Goal: Task Accomplishment & Management: Use online tool/utility

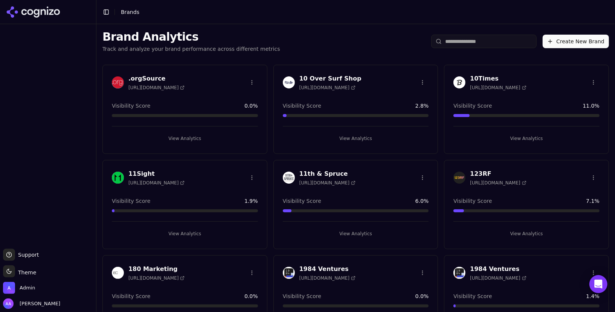
click at [484, 38] on input "search" at bounding box center [483, 42] width 105 height 14
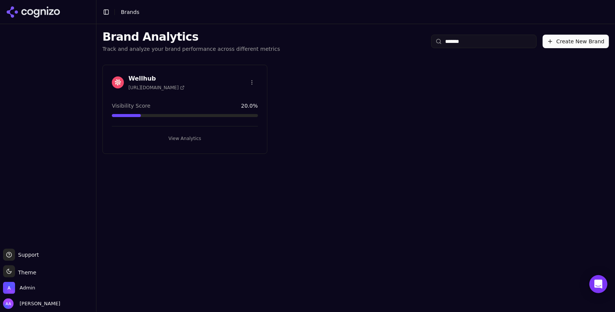
type input "*******"
click at [117, 87] on img at bounding box center [118, 82] width 12 height 12
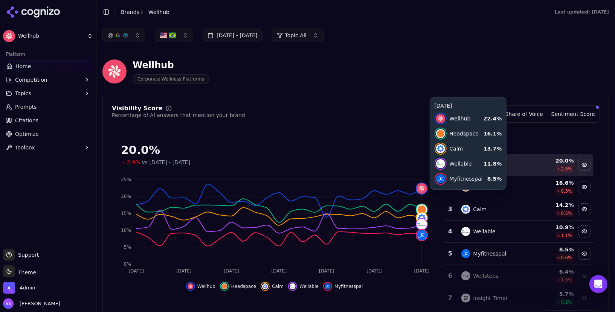
click at [26, 14] on html "Wellhub Platform Home Competition Topics Prompts Citations Optimize Toolbox Sup…" at bounding box center [307, 156] width 615 height 312
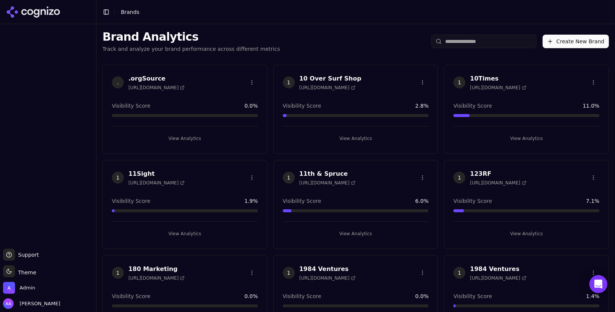
click at [471, 47] on input "search" at bounding box center [483, 42] width 105 height 14
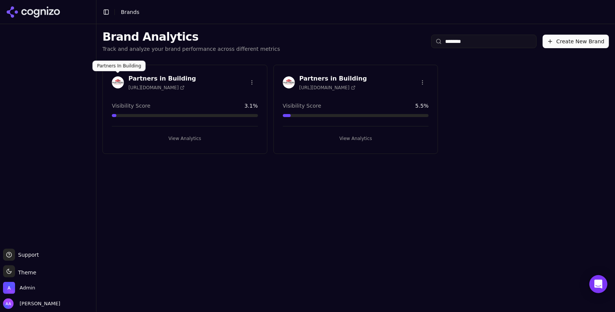
type input "********"
click at [117, 84] on img at bounding box center [118, 82] width 12 height 12
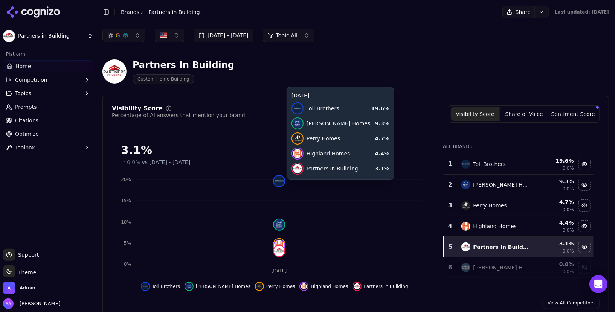
click at [130, 12] on html "Partners in Building Platform Home Competition Topics Prompts Citations Optimiz…" at bounding box center [307, 156] width 615 height 312
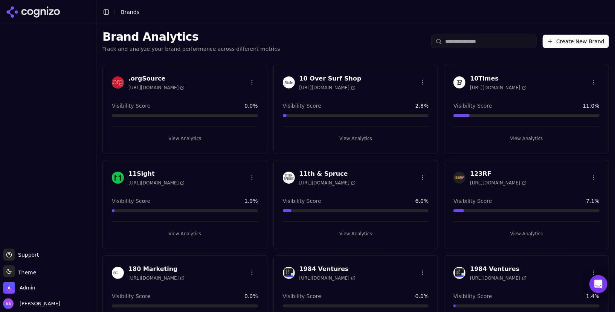
click at [460, 36] on input "search" at bounding box center [483, 42] width 105 height 14
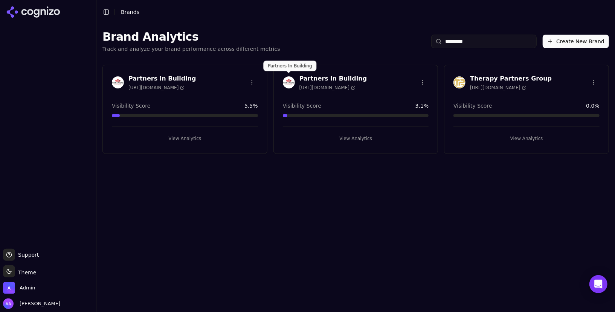
type input "********"
click at [283, 77] on div at bounding box center [289, 82] width 12 height 12
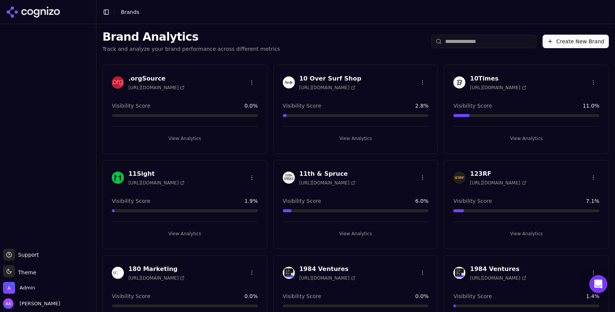
click at [471, 43] on input "search" at bounding box center [483, 42] width 105 height 14
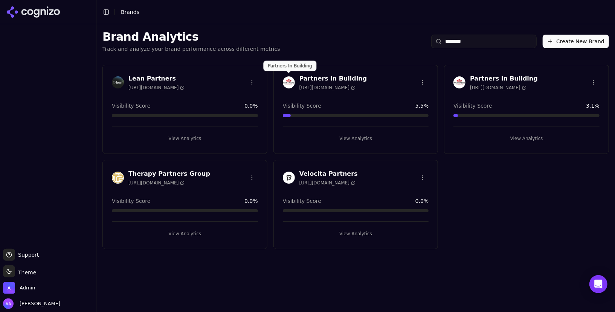
type input "********"
click at [288, 84] on img at bounding box center [289, 82] width 12 height 12
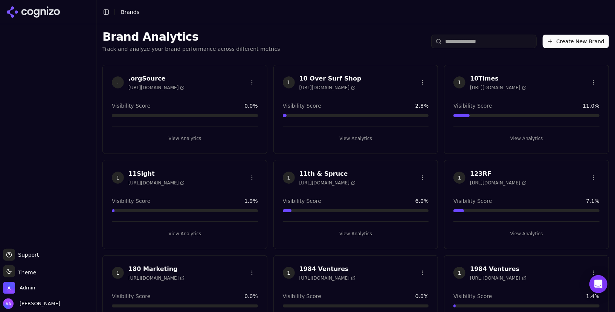
click at [494, 48] on input "search" at bounding box center [483, 42] width 105 height 14
click at [489, 44] on input "search" at bounding box center [483, 42] width 105 height 14
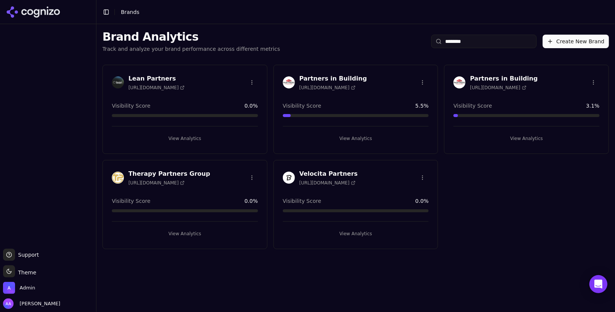
type input "********"
click at [593, 80] on html "Support Support Toggle theme Theme Admin Alp Aysan Toggle Sidebar Brands Brand …" at bounding box center [307, 156] width 615 height 312
click at [498, 73] on html "Support Support Toggle theme Theme Admin Alp Aysan Toggle Sidebar Brands Brand …" at bounding box center [307, 156] width 615 height 312
click at [457, 80] on img at bounding box center [459, 82] width 12 height 12
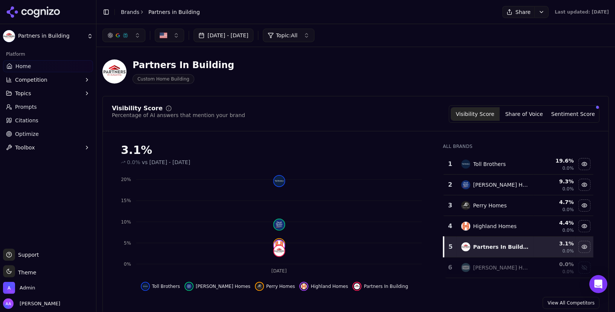
click at [126, 11] on html "Partners in Building Platform Home Competition Topics Prompts Citations Optimiz…" at bounding box center [307, 156] width 615 height 312
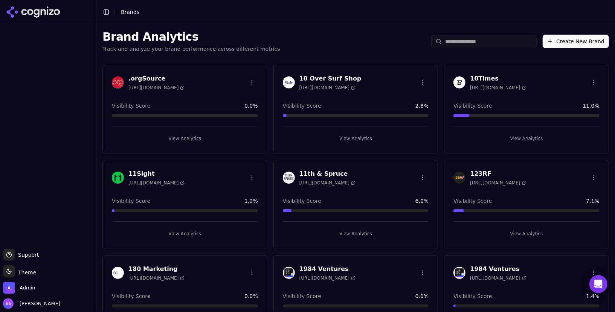
click at [474, 42] on input "search" at bounding box center [483, 42] width 105 height 14
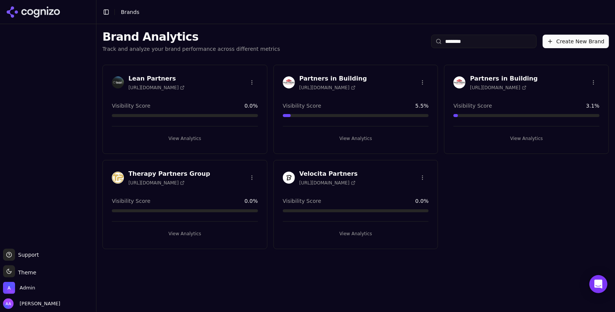
type input "********"
click at [594, 83] on html "Support Support Toggle theme Theme Admin Alp Aysan Toggle Sidebar Brands Brand …" at bounding box center [307, 156] width 615 height 312
click at [579, 106] on div "Delete Brand" at bounding box center [576, 110] width 44 height 12
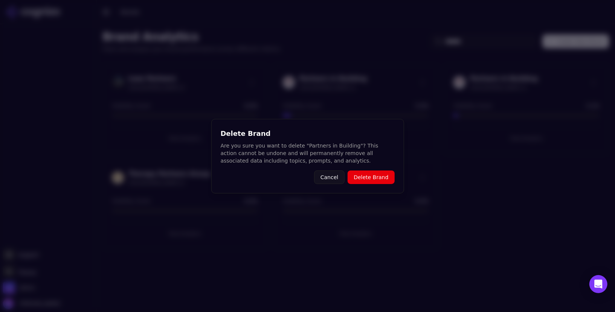
click at [367, 189] on div "Delete Brand Are you sure you want to delete "Partners in Building"? This actio…" at bounding box center [307, 156] width 193 height 75
click at [372, 182] on button "Delete Brand" at bounding box center [371, 178] width 47 height 14
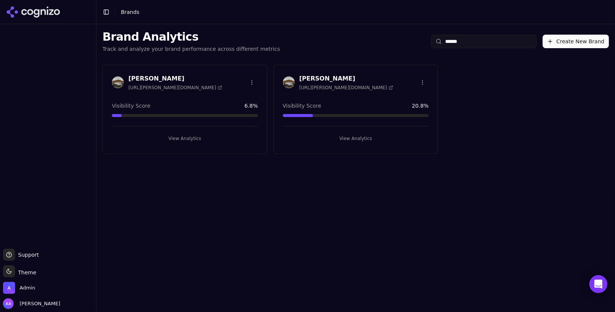
type input "******"
click at [288, 81] on img at bounding box center [289, 82] width 12 height 12
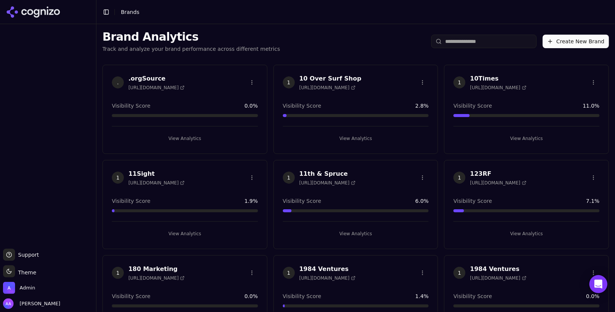
click at [468, 41] on input "search" at bounding box center [483, 42] width 105 height 14
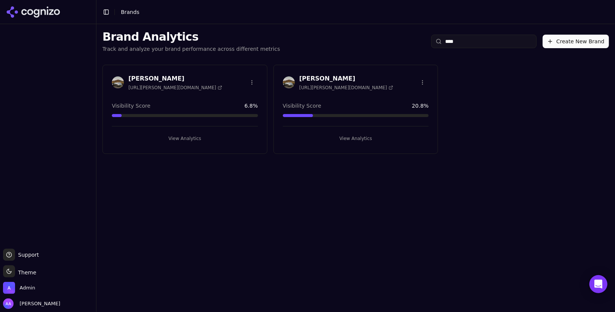
type input "****"
click at [425, 78] on html "Support Support Toggle theme Theme Admin Alp Aysan Toggle Sidebar Brands Brand …" at bounding box center [307, 156] width 615 height 312
click at [398, 109] on div "Delete Brand" at bounding box center [405, 110] width 44 height 12
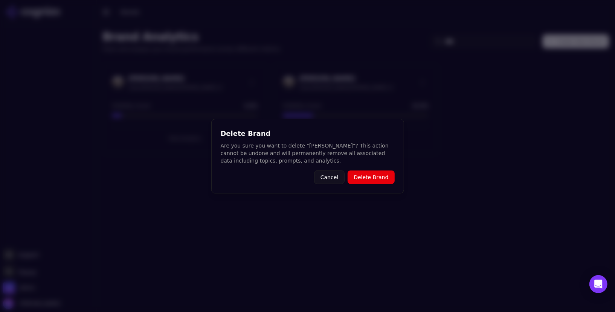
click at [369, 171] on button "Delete Brand" at bounding box center [371, 178] width 47 height 14
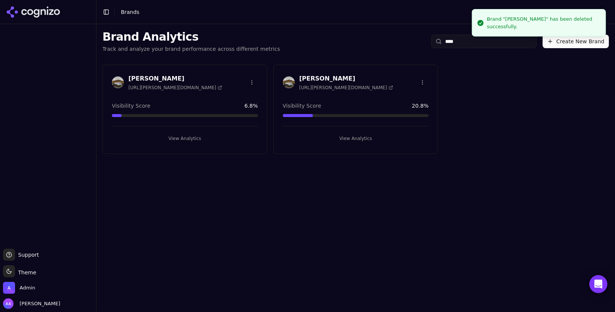
click at [118, 81] on img at bounding box center [118, 82] width 12 height 12
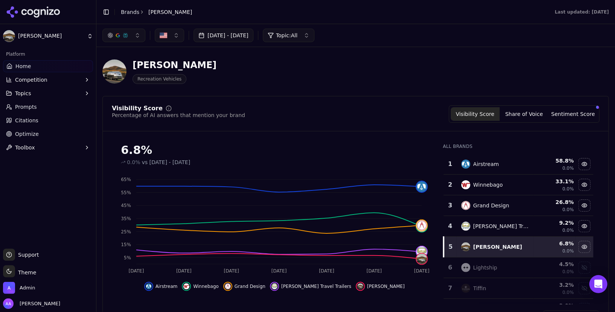
click at [35, 94] on button "Topics" at bounding box center [48, 93] width 90 height 12
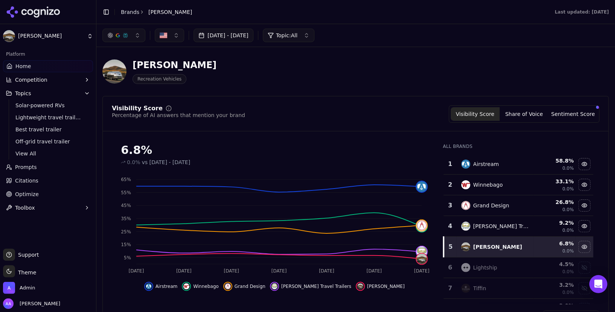
click at [45, 169] on link "Prompts" at bounding box center [48, 167] width 90 height 12
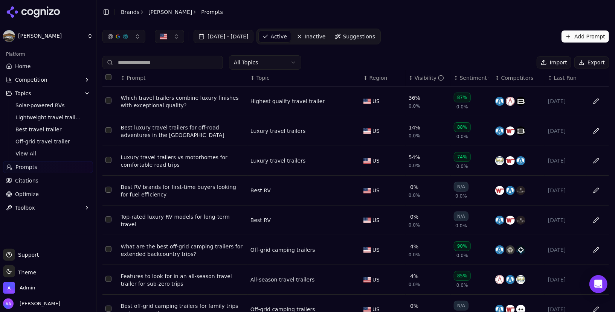
click at [329, 41] on link "Inactive" at bounding box center [311, 36] width 37 height 12
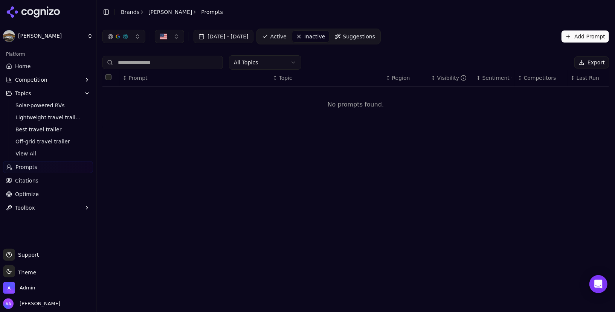
click at [287, 33] on span "Active" at bounding box center [278, 37] width 16 height 8
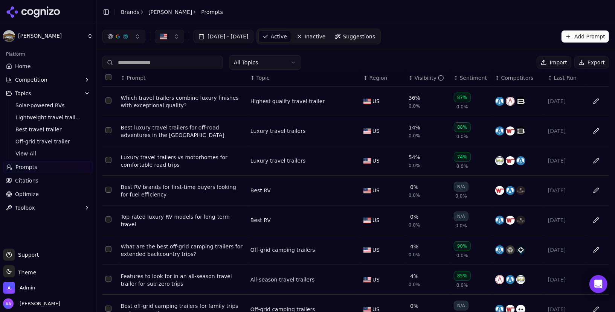
click at [375, 34] on span "Suggestions" at bounding box center [359, 37] width 32 height 8
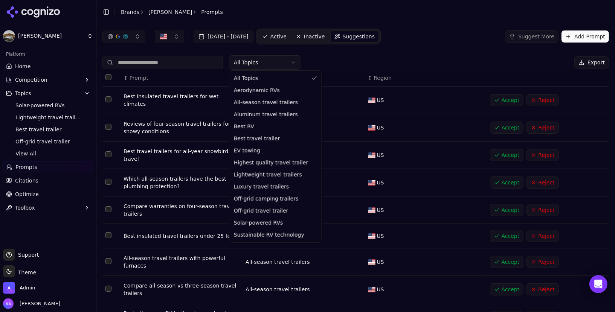
click at [261, 64] on html "Bowlus Platform Home Competition Topics Solar-powered RVs Lightweight travel tr…" at bounding box center [307, 156] width 615 height 312
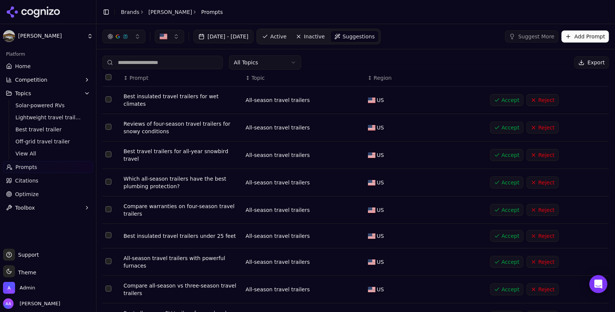
click at [295, 32] on html "Bowlus Platform Home Competition Topics Solar-powered RVs Lightweight travel tr…" at bounding box center [307, 156] width 615 height 312
click at [287, 37] on span "Active" at bounding box center [278, 37] width 16 height 8
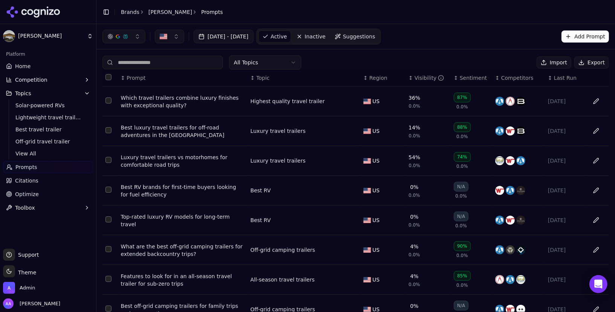
click at [273, 64] on html "Bowlus Platform Home Competition Topics Solar-powered RVs Lightweight travel tr…" at bounding box center [307, 156] width 615 height 312
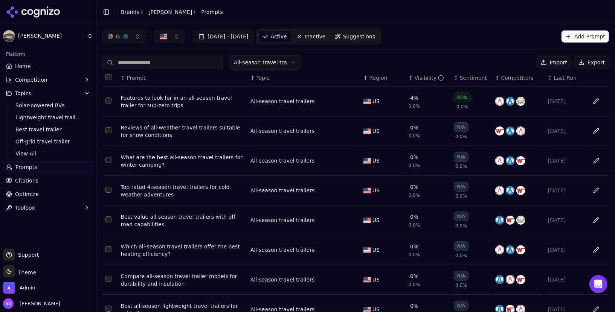
click at [271, 74] on div "↕ Topic" at bounding box center [303, 78] width 107 height 8
click at [273, 65] on html "Bowlus Platform Home Competition Topics Solar-powered RVs Lightweight travel tr…" at bounding box center [307, 156] width 615 height 312
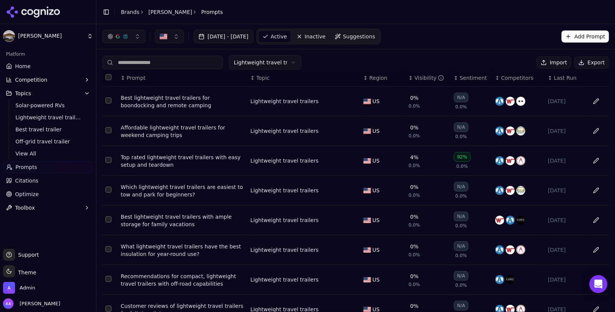
click at [271, 63] on html "Bowlus Platform Home Competition Topics Solar-powered RVs Lightweight travel tr…" at bounding box center [307, 156] width 615 height 312
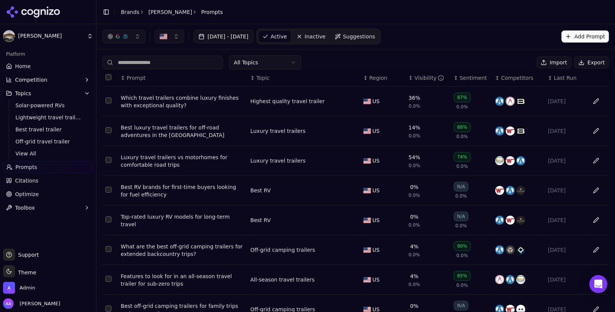
click at [35, 196] on span "Optimize" at bounding box center [27, 195] width 24 height 8
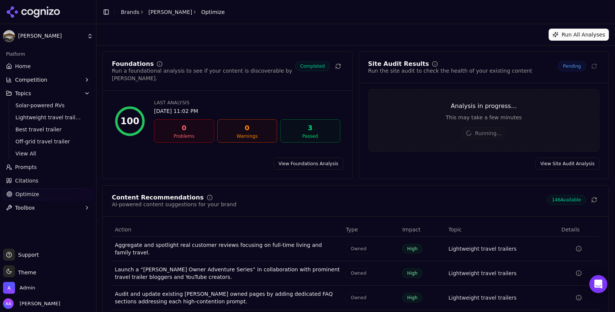
click at [559, 165] on link "View Site Audit Analysis" at bounding box center [567, 164] width 64 height 12
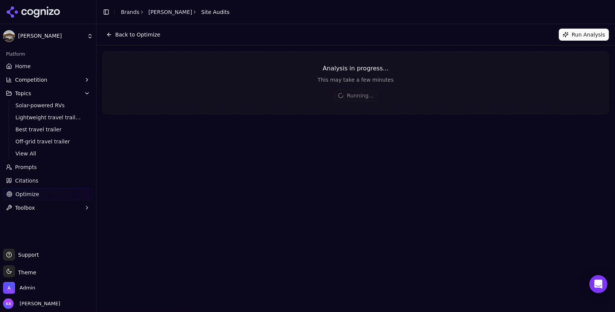
click at [356, 163] on div "Back to Optimize Run Analysis Analysis in progress... This may take a few minut…" at bounding box center [355, 168] width 518 height 288
click at [133, 32] on button "Back to Optimize" at bounding box center [133, 35] width 62 height 12
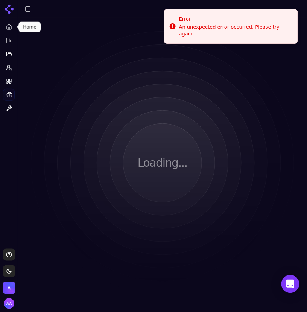
click at [7, 8] on icon at bounding box center [8, 8] width 6 height 6
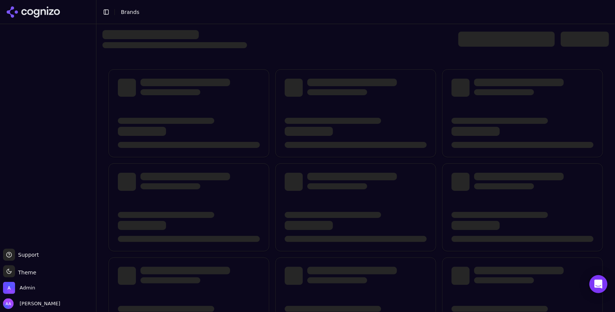
click at [479, 34] on div at bounding box center [506, 39] width 96 height 15
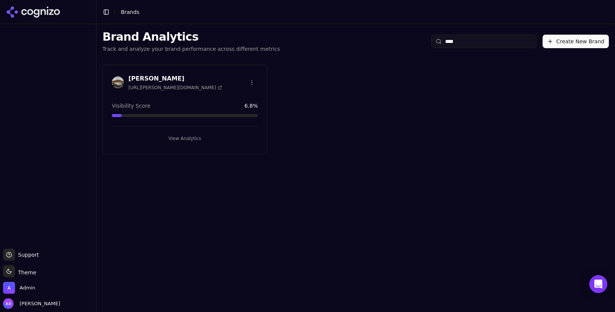
type input "****"
click at [112, 76] on div at bounding box center [118, 82] width 12 height 12
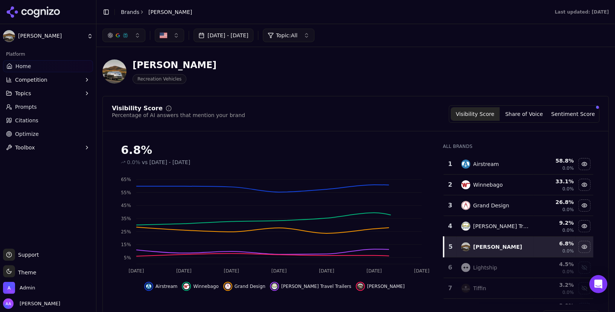
click at [66, 128] on link "Optimize" at bounding box center [48, 134] width 90 height 12
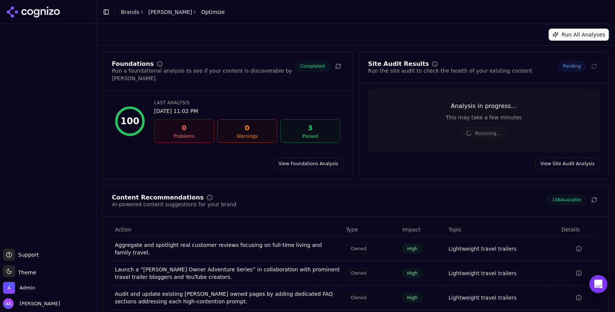
click at [553, 164] on link "View Site Audit Analysis" at bounding box center [567, 164] width 64 height 12
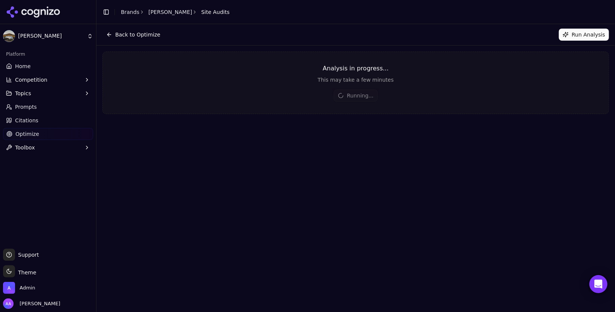
click at [406, 182] on div "Back to Optimize Run Analysis Analysis in progress... This may take a few minut…" at bounding box center [355, 168] width 518 height 288
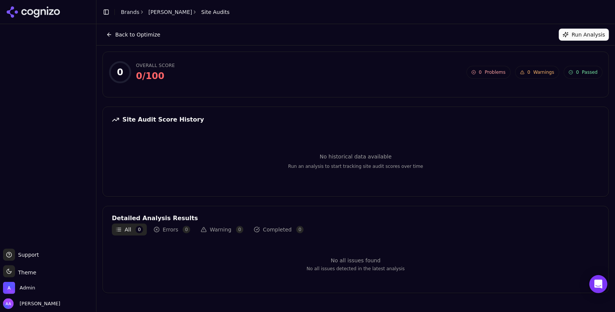
click at [593, 33] on button "Run Analysis" at bounding box center [584, 35] width 50 height 12
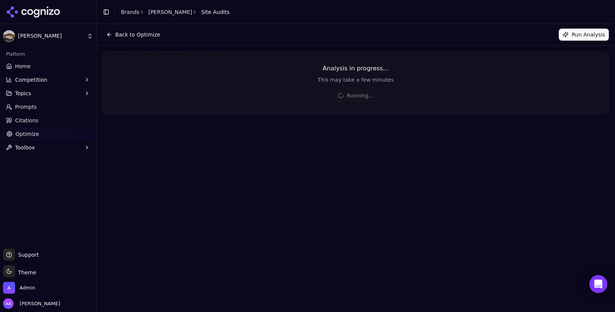
click at [134, 32] on button "Back to Optimize" at bounding box center [133, 35] width 62 height 12
